Goal: Book appointment/travel/reservation

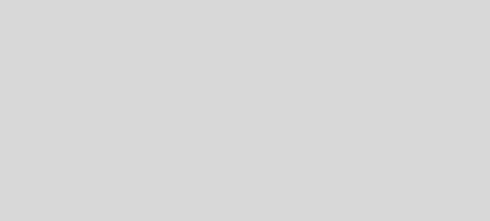
select select "pt"
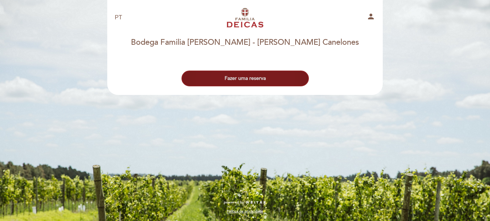
click at [223, 82] on button "Fazer uma reserva" at bounding box center [244, 79] width 127 height 16
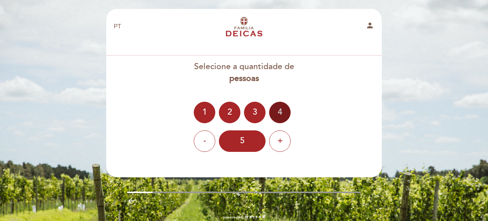
click at [279, 113] on div "4" at bounding box center [280, 113] width 22 height 22
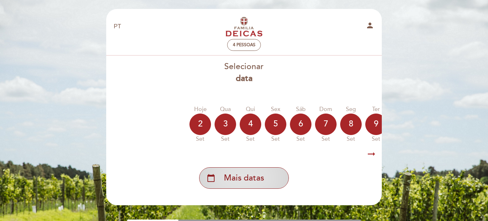
click at [252, 177] on span "Mais datas" at bounding box center [244, 178] width 40 height 12
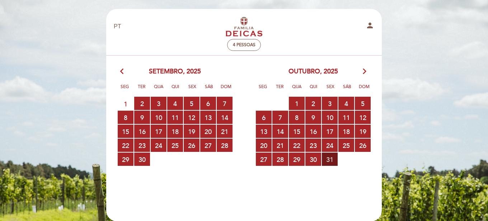
click at [331, 161] on span "31 RESERVAS DISPONÍVEIS" at bounding box center [330, 159] width 16 height 13
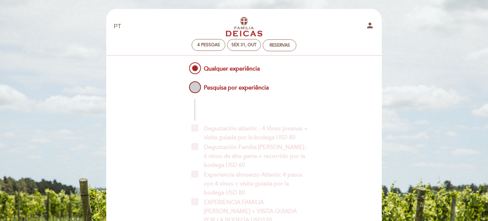
click at [198, 86] on span "Pesquisa por experiência" at bounding box center [227, 84] width 81 height 9
click at [185, 85] on input "Pesquisa por experiência" at bounding box center [182, 82] width 5 height 5
radio input "false"
radio input "true"
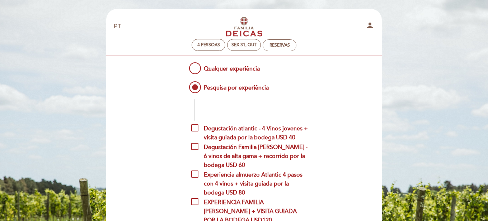
scroll to position [48, 0]
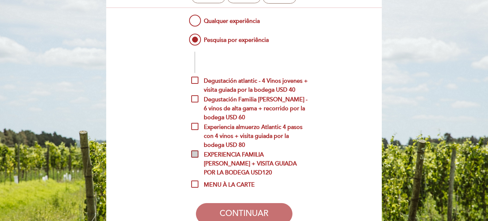
click at [196, 155] on span "EXPERIENCIA FAMILIA [PERSON_NAME] + VISITA GUIADA POR LA BODEGA USD120" at bounding box center [249, 155] width 117 height 9
click at [196, 155] on input "EXPERIENCIA FAMILIA [PERSON_NAME] + VISITA GUIADA POR LA BODEGA USD120" at bounding box center [193, 153] width 5 height 5
checkbox input "true"
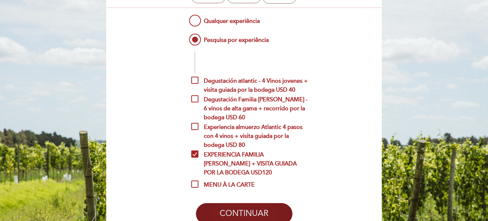
click at [242, 209] on button "CONTINUAR" at bounding box center [244, 214] width 96 height 22
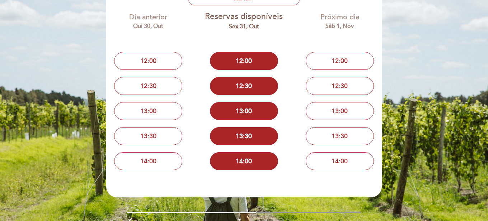
scroll to position [61, 0]
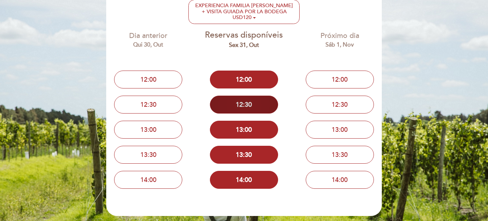
click at [245, 100] on button "12:30" at bounding box center [244, 105] width 68 height 18
